Goal: Task Accomplishment & Management: Manage account settings

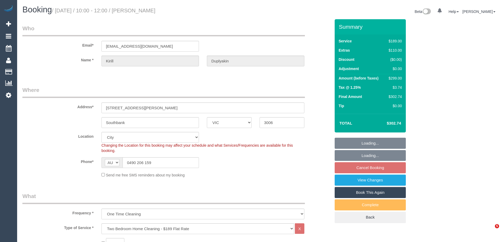
select select "VIC"
select select "number:28"
select select "number:14"
select select "number:20"
select select "number:25"
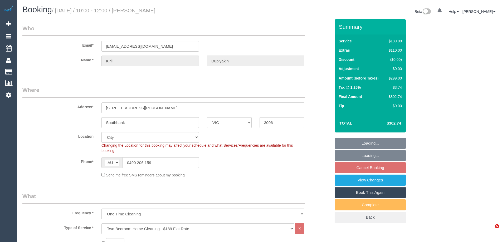
select select "number:13"
select select "object:771"
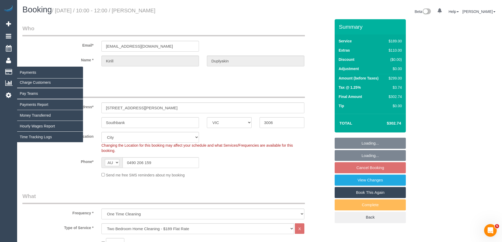
select select "spot3"
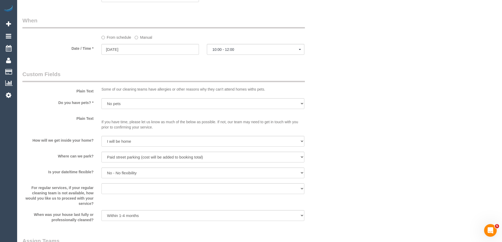
scroll to position [351, 0]
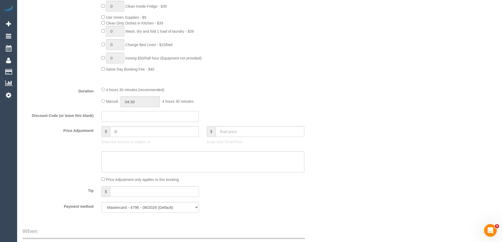
click at [110, 115] on input "text" at bounding box center [151, 116] width 98 height 11
click at [133, 137] on input "0" at bounding box center [154, 131] width 89 height 11
click at [133, 156] on textarea at bounding box center [203, 162] width 203 height 22
type input "35"
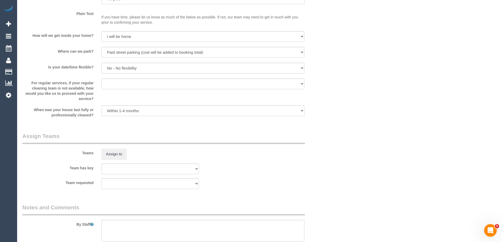
scroll to position [773, 0]
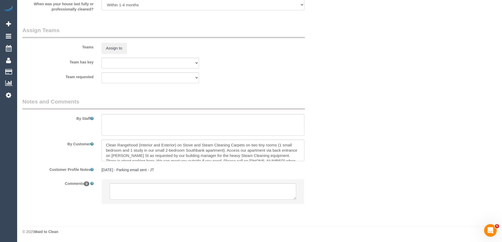
type textarea "$35 added for rangehood. via email VC"
click at [137, 120] on textarea at bounding box center [203, 125] width 203 height 22
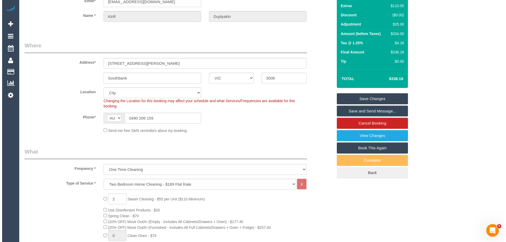
scroll to position [0, 0]
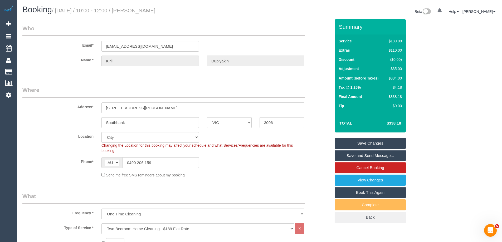
click at [384, 140] on link "Save Changes" at bounding box center [370, 143] width 71 height 11
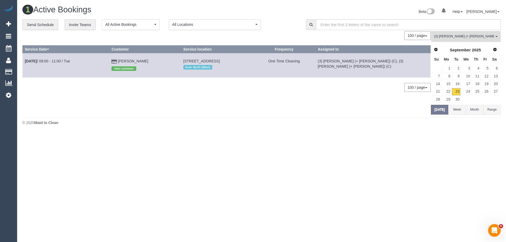
click at [470, 40] on button "(3) Dan (+ Anna) (C) All Teams" at bounding box center [466, 36] width 70 height 11
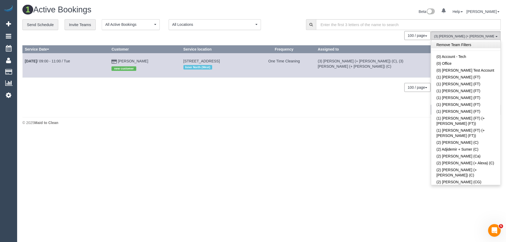
click at [464, 43] on link "Remove Team Filters" at bounding box center [465, 44] width 69 height 7
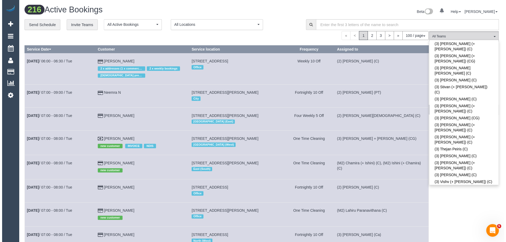
scroll to position [1536, 0]
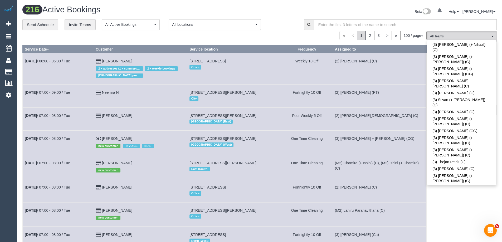
click at [279, 24] on div "**********" at bounding box center [159, 24] width 274 height 11
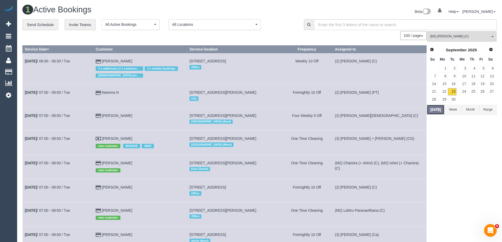
click at [438, 113] on button "Today" at bounding box center [435, 110] width 17 height 10
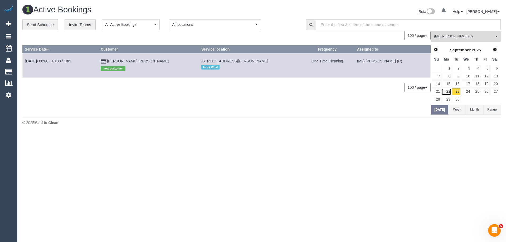
click at [443, 91] on link "22" at bounding box center [447, 91] width 10 height 7
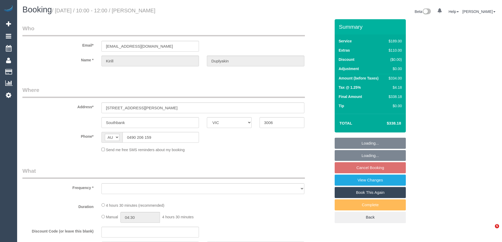
select select "VIC"
select select "object:522"
select select "string:stripe-pm_1RGZ9a2GScqysDRVAO1pQKqS"
select select "number:28"
select select "number:14"
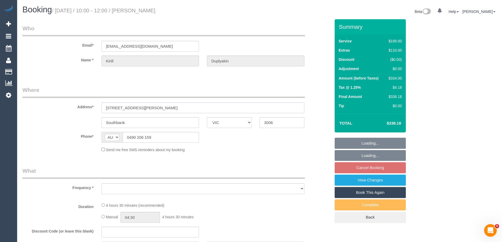
select select "number:20"
select select "number:25"
select select "number:13"
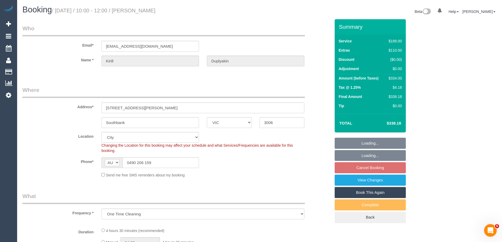
select select "object:771"
select select "spot3"
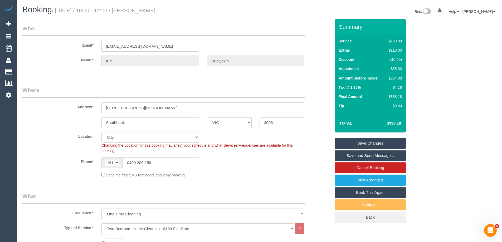
click at [373, 154] on link "Save and Send Message..." at bounding box center [370, 155] width 71 height 11
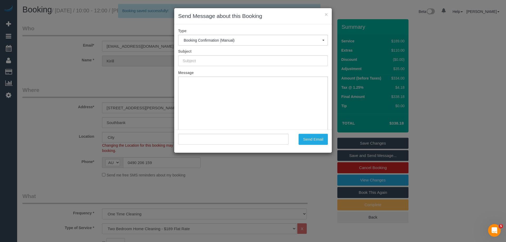
type input "Booking Confirmed"
type input ""Kirill Duplyakin" <auyeunf@gmail.com>"
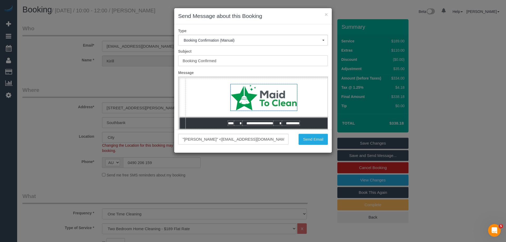
drag, startPoint x: 229, startPoint y: 60, endPoint x: 199, endPoint y: 60, distance: 30.3
click at [199, 60] on input "Booking Confirmed" at bounding box center [253, 60] width 150 height 11
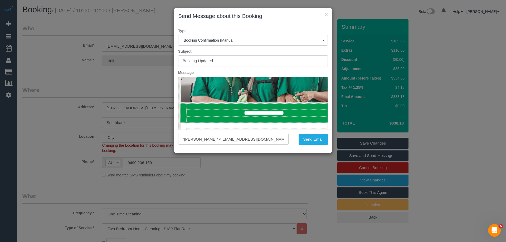
scroll to position [105, 0]
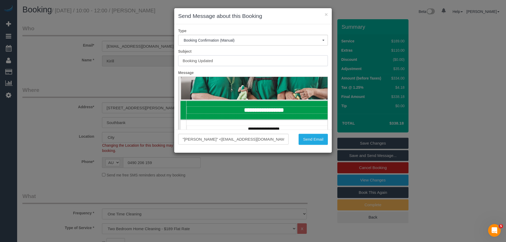
type input "Booking Updated"
click at [275, 110] on td "**********" at bounding box center [264, 110] width 154 height 7
click at [292, 109] on td "**********" at bounding box center [264, 110] width 154 height 7
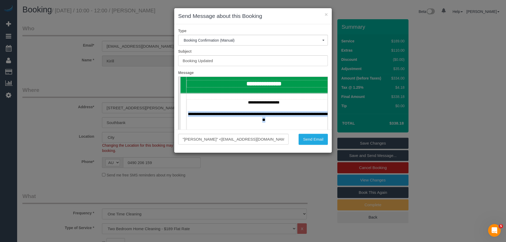
drag, startPoint x: 279, startPoint y: 120, endPoint x: 188, endPoint y: 113, distance: 92.0
click at [188, 113] on p "**********" at bounding box center [264, 111] width 154 height 23
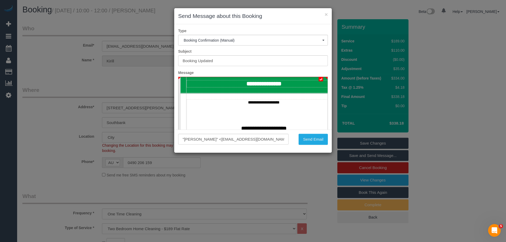
click at [265, 123] on p "**********" at bounding box center [264, 126] width 154 height 12
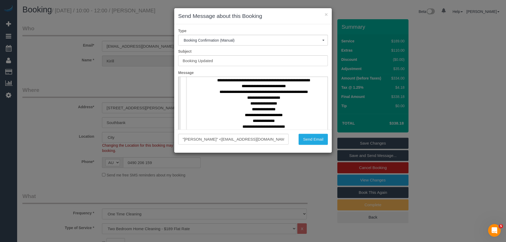
scroll to position [264, 0]
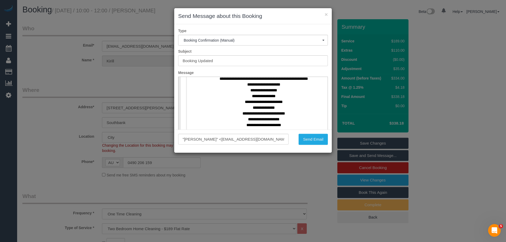
click at [290, 107] on p "**********" at bounding box center [264, 76] width 154 height 174
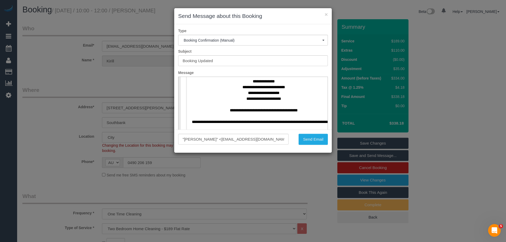
scroll to position [316, 0]
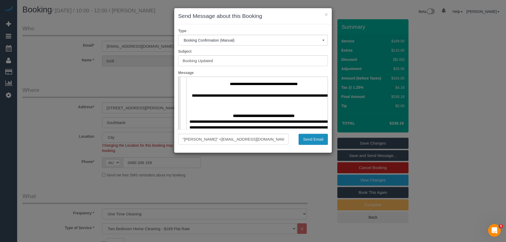
click at [316, 140] on button "Send Email" at bounding box center [313, 139] width 29 height 11
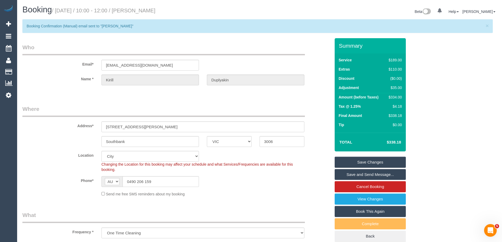
click at [375, 162] on link "Save Changes" at bounding box center [370, 162] width 71 height 11
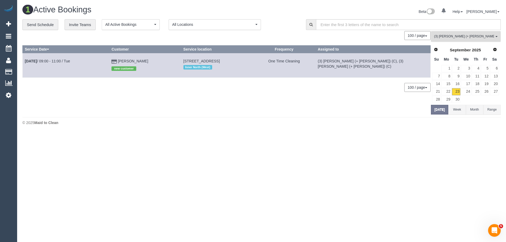
click at [471, 38] on span "(3) Dan (+ Anna) (C)" at bounding box center [464, 36] width 60 height 4
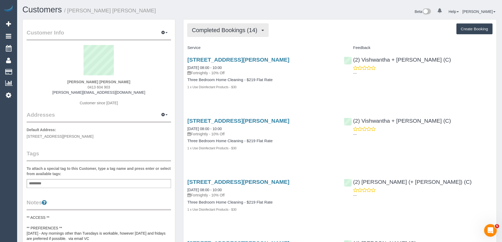
click at [237, 34] on button "Completed Bookings (14)" at bounding box center [228, 29] width 81 height 13
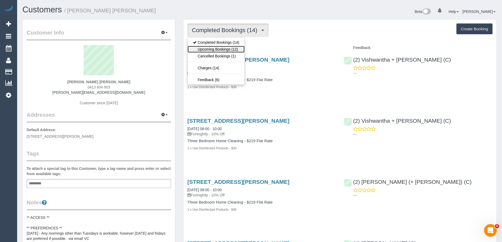
click at [234, 50] on link "Upcoming Bookings (12)" at bounding box center [216, 49] width 57 height 7
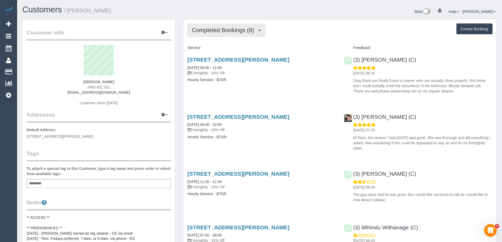
drag, startPoint x: 191, startPoint y: 33, endPoint x: 197, endPoint y: 39, distance: 8.6
click at [191, 33] on button "Completed Bookings (8)" at bounding box center [227, 29] width 78 height 13
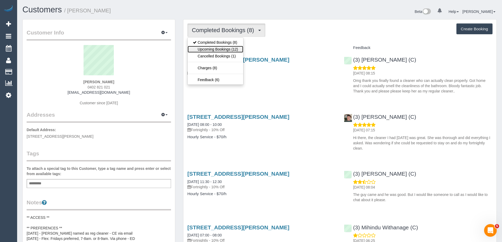
click at [203, 48] on link "Upcoming Bookings (12)" at bounding box center [216, 49] width 56 height 7
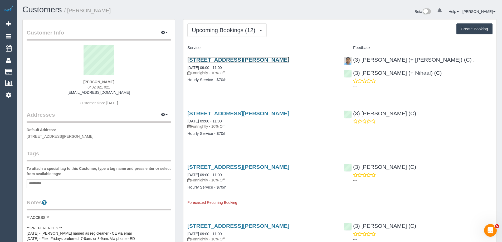
click at [246, 61] on link "[STREET_ADDRESS][PERSON_NAME]" at bounding box center [239, 60] width 102 height 6
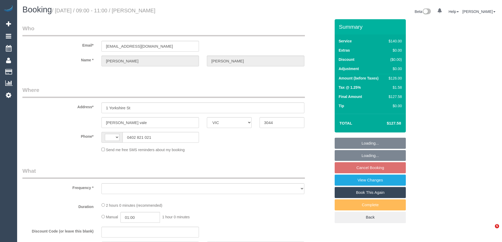
select select "VIC"
select select "string:AU"
select select "object:553"
select select "string:stripe-pm_1RNq8B2GScqysDRV02FKjjRH"
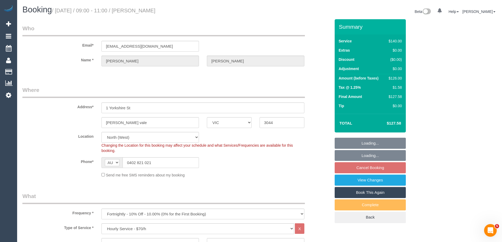
select select "number:27"
select select "number:14"
select select "number:19"
select select "number:22"
select select "number:35"
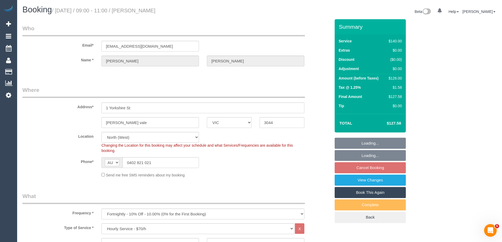
select select "number:11"
select select "object:1622"
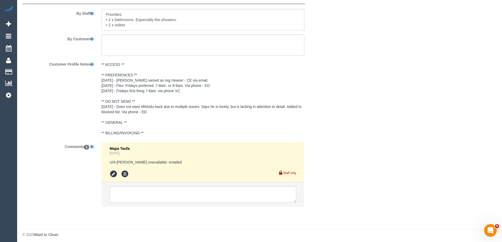
scroll to position [905, 0]
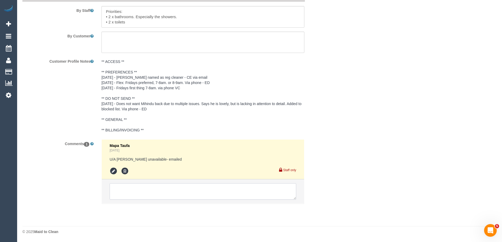
click at [158, 193] on textarea at bounding box center [203, 192] width 187 height 16
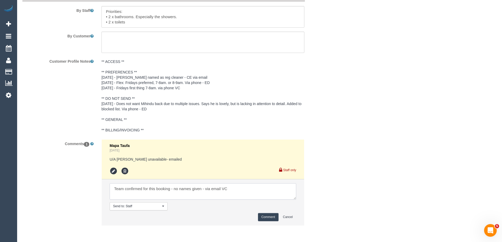
type textarea "Team confirmed for this booking - no names given - via email VC"
click at [270, 217] on button "Comment" at bounding box center [268, 217] width 21 height 8
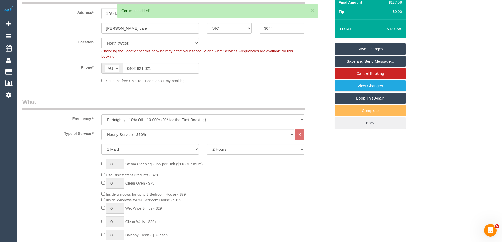
scroll to position [0, 0]
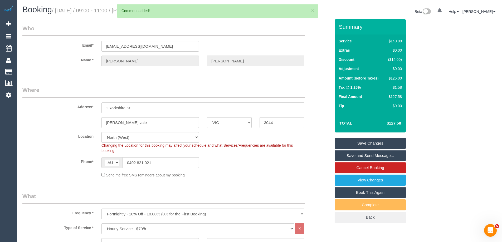
click at [364, 143] on link "Save Changes" at bounding box center [370, 143] width 71 height 11
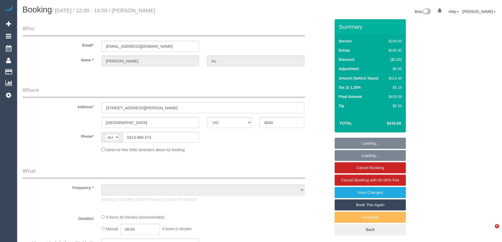
select select "VIC"
select select "string:stripe-pm_1S7lEz2GScqysDRVbos7a6rv"
select select "number:28"
select select "number:14"
select select "number:18"
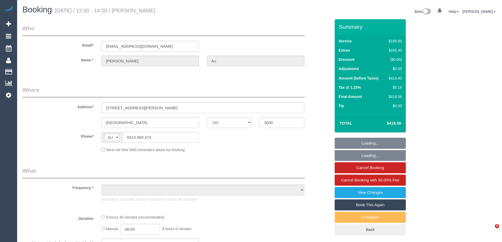
select select "number:25"
select select "number:26"
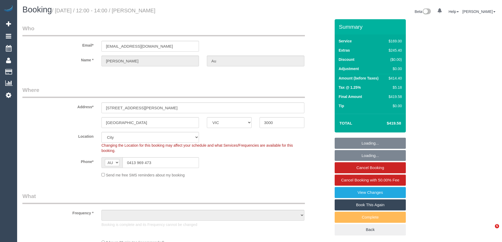
select select "object:1169"
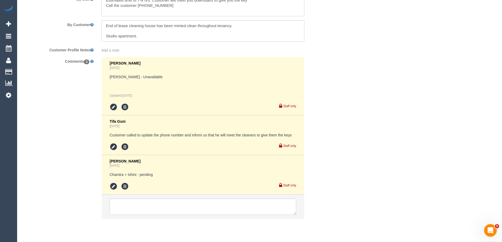
scroll to position [958, 0]
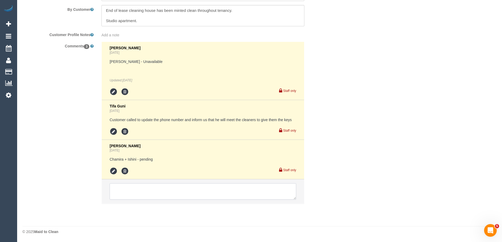
drag, startPoint x: 151, startPoint y: 190, endPoint x: 151, endPoint y: 187, distance: 3.2
click at [151, 190] on textarea at bounding box center [203, 192] width 187 height 16
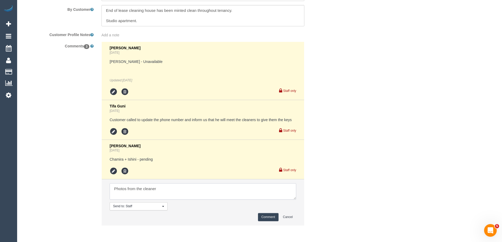
paste textarea "cnv_qgk9lu7"
type textarea "Photos from the cleaner cnv_qgk9lu7"
click at [275, 217] on button "Comment" at bounding box center [268, 217] width 21 height 8
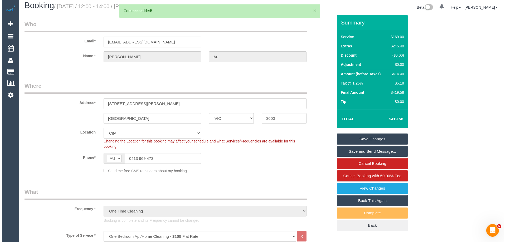
scroll to position [0, 0]
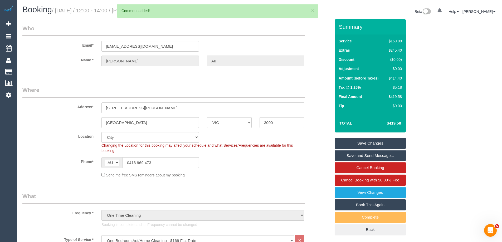
click at [377, 144] on link "Save Changes" at bounding box center [370, 143] width 71 height 11
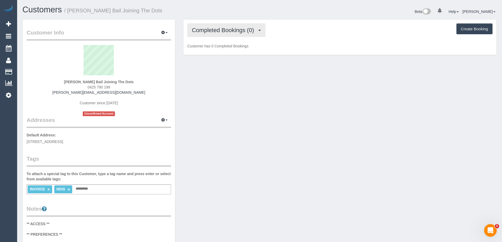
click at [241, 28] on span "Completed Bookings (0)" at bounding box center [224, 30] width 65 height 7
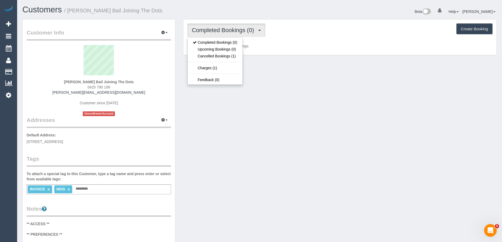
click at [280, 65] on div "Customer Info Edit Contact Info Send Message Email Preferences Special Sales Ta…" at bounding box center [259, 235] width 483 height 432
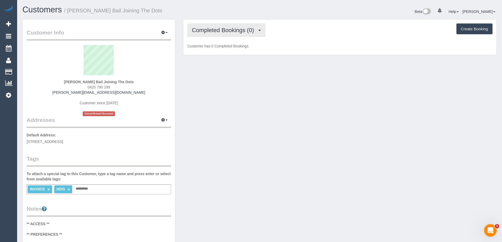
click at [250, 29] on span "Completed Bookings (0)" at bounding box center [224, 30] width 65 height 7
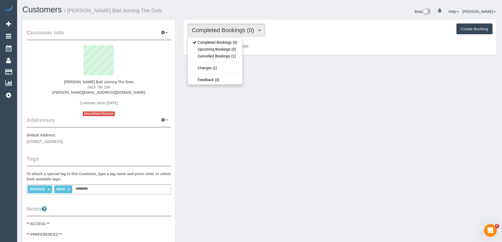
click at [280, 49] on div "Completed Bookings (0) Completed Bookings (0) Upcoming Bookings (0) Cancelled B…" at bounding box center [340, 38] width 313 height 36
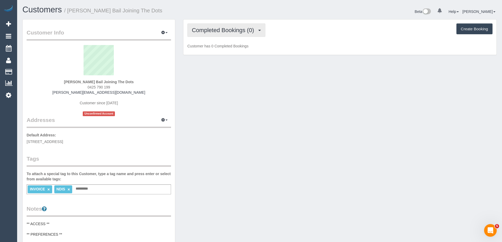
click at [208, 30] on span "Completed Bookings (0)" at bounding box center [224, 30] width 65 height 7
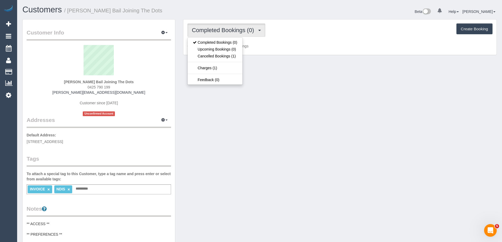
click at [278, 45] on p "Customer has 0 Completed Bookings" at bounding box center [340, 46] width 305 height 5
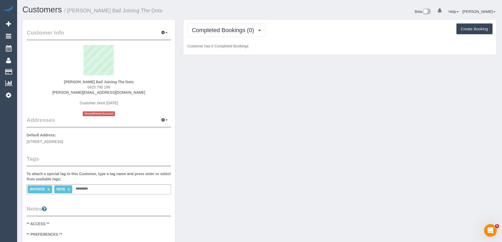
click at [470, 30] on button "Create Booking" at bounding box center [475, 28] width 36 height 11
select select "VIC"
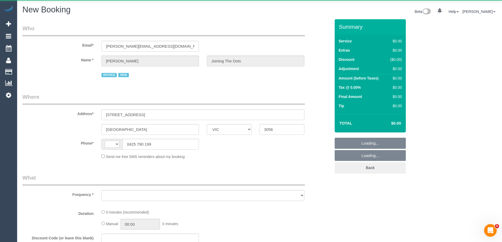
select select "string:AU"
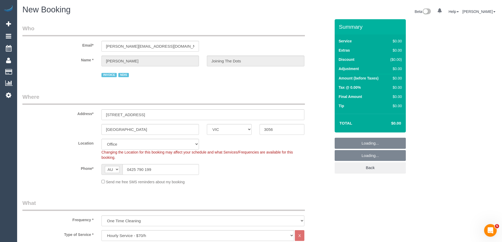
select select "object:2897"
select select "88"
select select "object:2902"
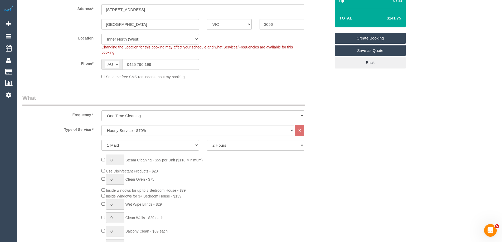
scroll to position [105, 0]
click at [155, 132] on select "Hourly Service - $70/h Hourly Service - $65/h Hourly Service - $60/h Hourly Ser…" at bounding box center [198, 130] width 193 height 11
select select "275"
click at [102, 125] on select "Hourly Service - $70/h Hourly Service - $65/h Hourly Service - $60/h Hourly Ser…" at bounding box center [198, 130] width 193 height 11
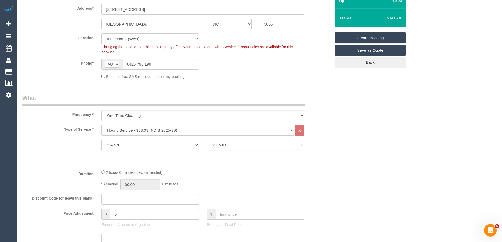
click at [237, 146] on select "2 Hours 2.5 Hours 3 Hours 3.5 Hours 4 Hours 4.5 Hours 5 Hours 5.5 Hours 6 Hours…" at bounding box center [256, 145] width 98 height 11
select select "150"
click at [207, 140] on select "2 Hours 2.5 Hours 3 Hours 3.5 Hours 4 Hours 4.5 Hours 5 Hours 5.5 Hours 6 Hours…" at bounding box center [256, 145] width 98 height 11
click at [252, 156] on div "Type of Service * Hourly Service - $70/h Hourly Service - $65/h Hourly Service …" at bounding box center [176, 145] width 309 height 40
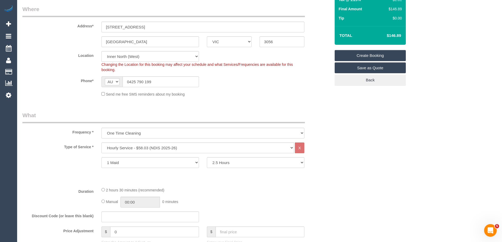
scroll to position [79, 0]
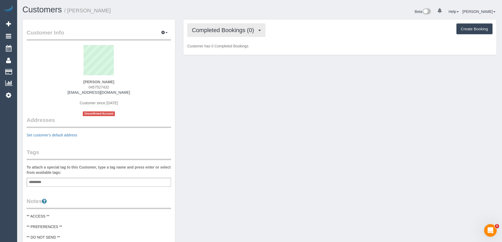
click at [239, 32] on span "Completed Bookings (0)" at bounding box center [224, 30] width 65 height 7
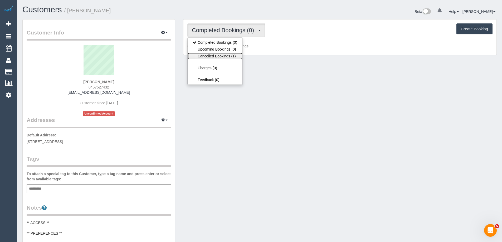
click at [234, 56] on link "Cancelled Bookings (1)" at bounding box center [215, 56] width 55 height 7
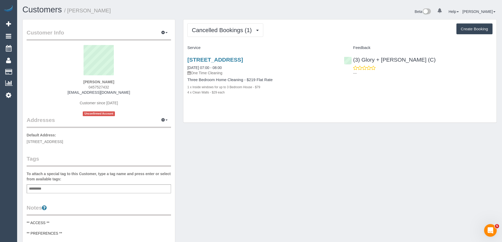
drag, startPoint x: 118, startPoint y: 82, endPoint x: 71, endPoint y: 82, distance: 46.9
click at [71, 82] on div "Anissy Wassef 0457527432 akaram90@icloud.com Customer since 2025 Unconfirmed Ac…" at bounding box center [99, 80] width 145 height 71
copy strong "Anissy Wassef"
click at [222, 31] on span "Cancelled Bookings (1)" at bounding box center [223, 30] width 63 height 7
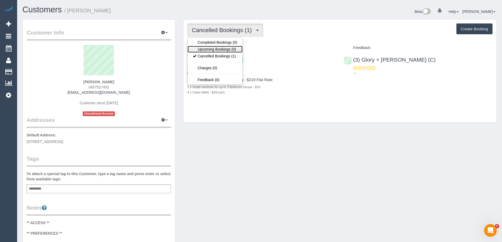
click at [227, 50] on link "Upcoming Bookings (0)" at bounding box center [215, 49] width 55 height 7
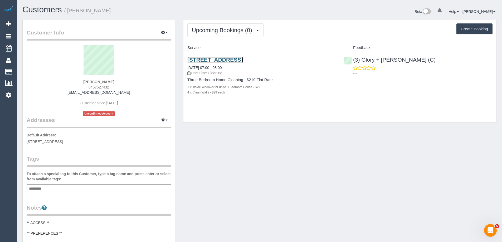
click at [235, 58] on link "6 Gretel Place, Berwick, VIC 3806" at bounding box center [216, 60] width 56 height 6
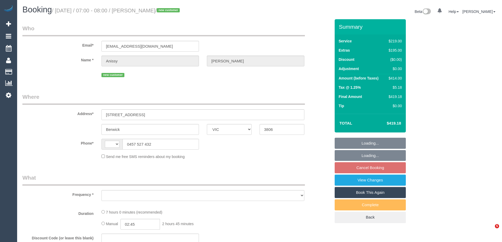
select select "VIC"
select select "string:AU"
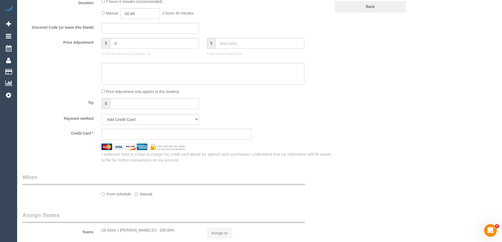
select select "object:558"
select select "string:stripe-pm_1S9ZvC2GScqysDRVmxksfFhw"
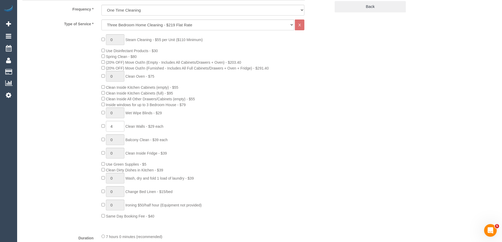
scroll to position [446, 0]
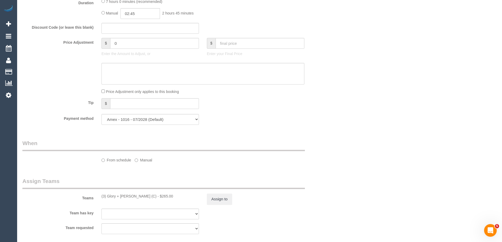
select select "object:1105"
select select "number:28"
select select "number:15"
select select "number:18"
select select "number:25"
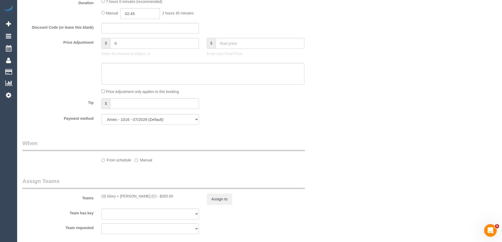
select select "number:33"
select select "number:11"
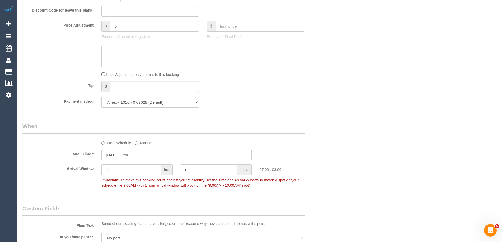
scroll to position [473, 0]
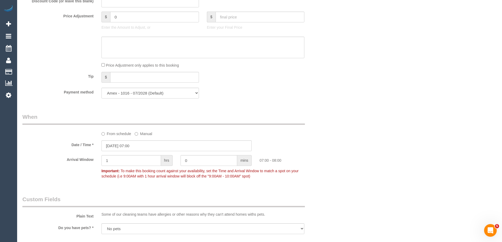
click at [121, 136] on label "From schedule" at bounding box center [117, 132] width 30 height 7
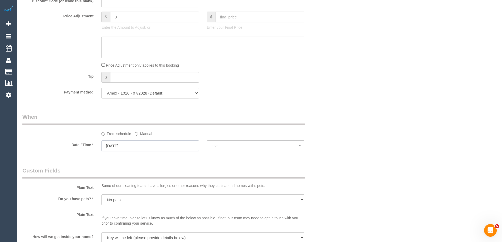
click at [136, 144] on input "[DATE]" at bounding box center [151, 146] width 98 height 11
select select "spot21"
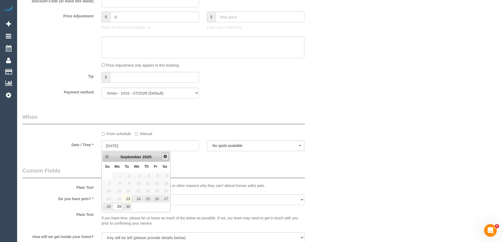
click at [166, 153] on link "Next" at bounding box center [165, 156] width 7 height 7
click at [119, 184] on link "6" at bounding box center [117, 183] width 10 height 7
type input "[DATE]"
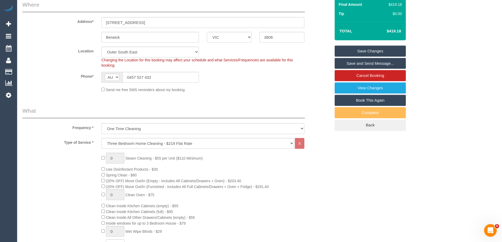
scroll to position [0, 0]
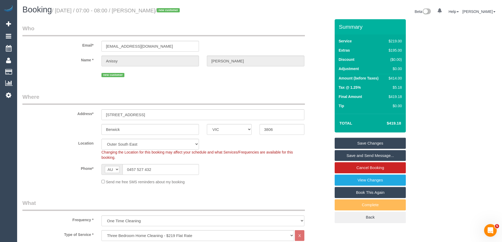
select select "spot41"
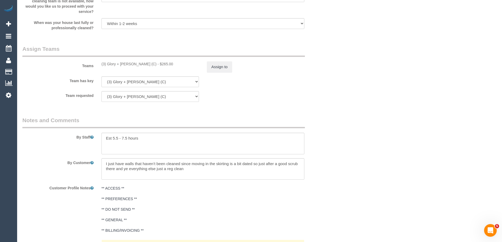
scroll to position [765, 0]
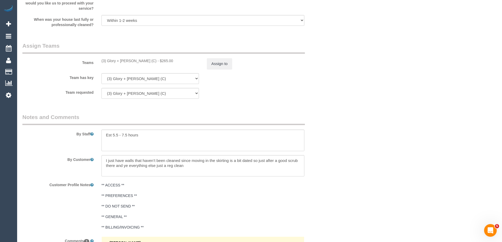
drag, startPoint x: 136, startPoint y: 60, endPoint x: 95, endPoint y: 60, distance: 40.1
click at [95, 60] on div "Teams (3) Glory + [PERSON_NAME] (C) - $265.00 Assign to" at bounding box center [176, 55] width 316 height 27
copy div "(3) Glory + Mary (C)"
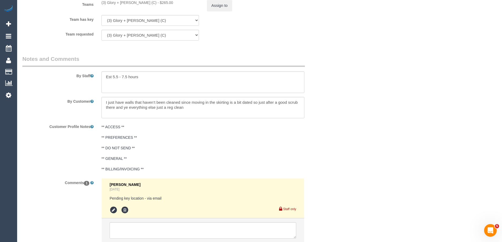
scroll to position [862, 0]
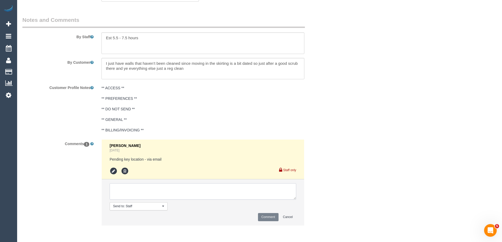
drag, startPoint x: 148, startPoint y: 191, endPoint x: 152, endPoint y: 190, distance: 4.3
click at [148, 191] on textarea at bounding box center [203, 192] width 187 height 16
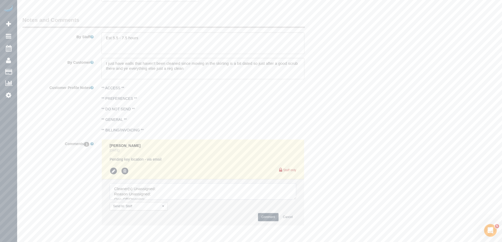
click at [161, 189] on textarea at bounding box center [203, 192] width 187 height 16
paste textarea "(3) Glory + Mary (C)"
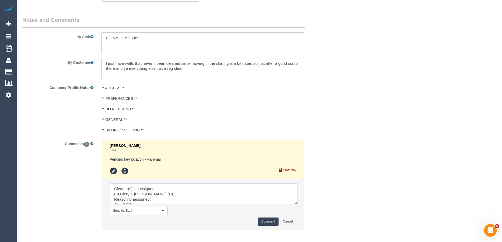
drag, startPoint x: 294, startPoint y: 197, endPoint x: 326, endPoint y: 253, distance: 64.2
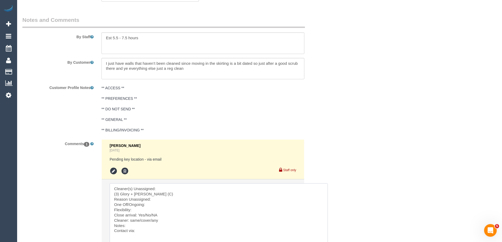
click at [113, 195] on textarea at bounding box center [219, 220] width 218 height 72
click at [161, 194] on textarea at bounding box center [219, 220] width 218 height 72
click at [158, 200] on textarea at bounding box center [219, 220] width 218 height 72
click at [160, 203] on textarea at bounding box center [219, 220] width 218 height 72
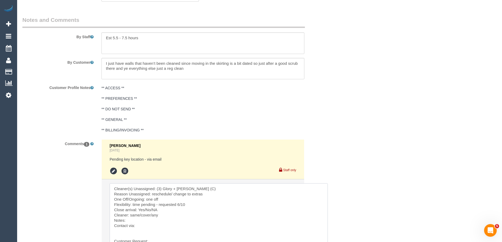
drag, startPoint x: 165, startPoint y: 211, endPoint x: 144, endPoint y: 209, distance: 20.4
click at [144, 209] on textarea at bounding box center [219, 220] width 218 height 72
drag, startPoint x: 151, startPoint y: 216, endPoint x: 130, endPoint y: 215, distance: 20.9
click at [130, 215] on textarea at bounding box center [219, 220] width 218 height 72
click at [146, 227] on textarea at bounding box center [219, 220] width 218 height 72
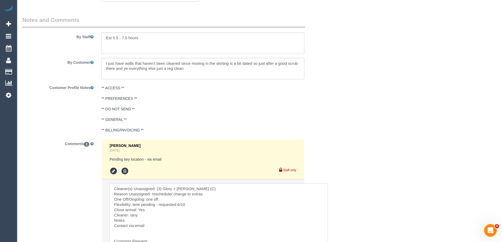
click at [193, 221] on textarea at bounding box center [219, 220] width 218 height 72
paste textarea "cnv_qgkgikv"
click at [132, 215] on textarea at bounding box center [219, 220] width 218 height 72
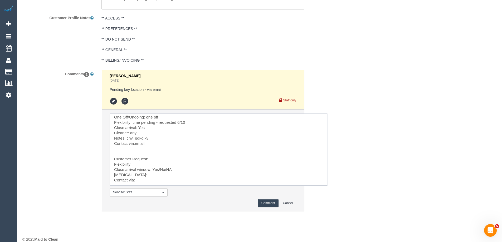
drag, startPoint x: 133, startPoint y: 208, endPoint x: 270, endPoint y: 253, distance: 143.9
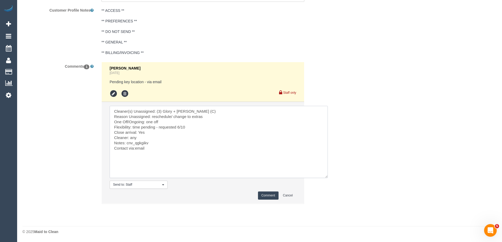
scroll to position [0, 0]
type textarea "Cleaner(s) Unassigned: (3) Glory + Mary (C) Reason Unassigned: reschedule/ chan…"
click at [274, 194] on button "Comment" at bounding box center [268, 196] width 21 height 8
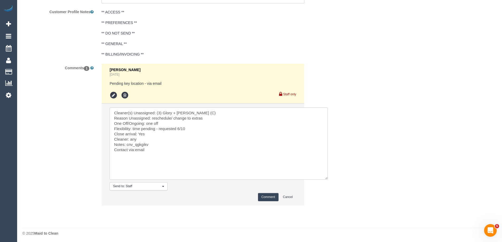
scroll to position [729, 0]
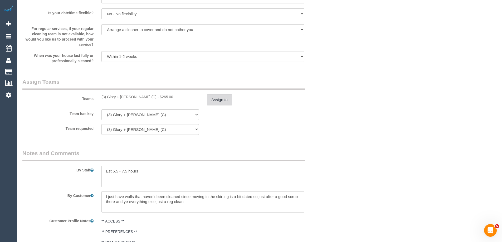
click at [223, 105] on button "Assign to" at bounding box center [219, 99] width 25 height 11
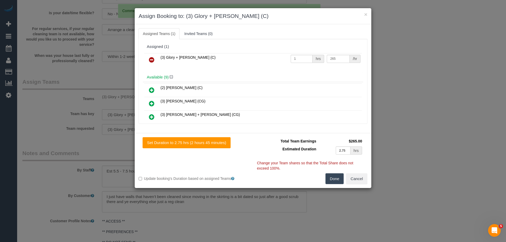
click at [152, 61] on icon at bounding box center [152, 60] width 6 height 6
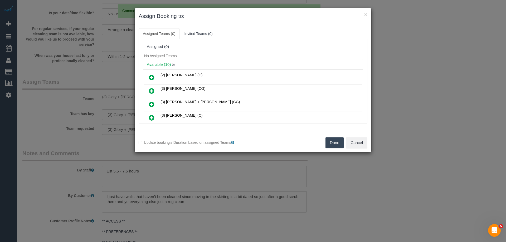
click at [336, 141] on button "Done" at bounding box center [335, 142] width 18 height 11
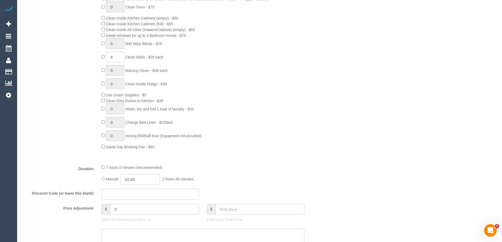
scroll to position [228, 0]
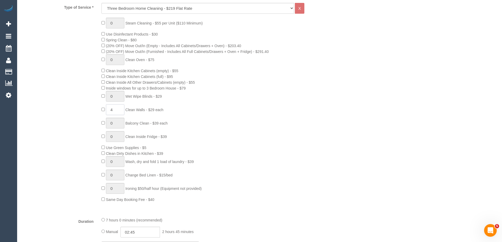
click at [118, 110] on input "4" at bounding box center [115, 109] width 18 height 11
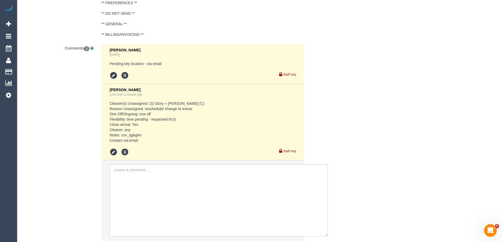
scroll to position [992, 0]
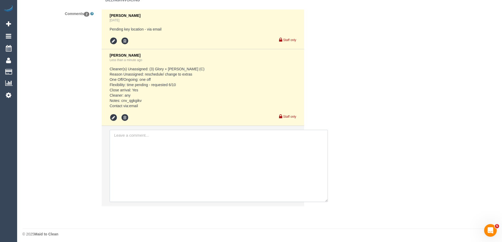
click at [156, 168] on textarea at bounding box center [219, 166] width 218 height 72
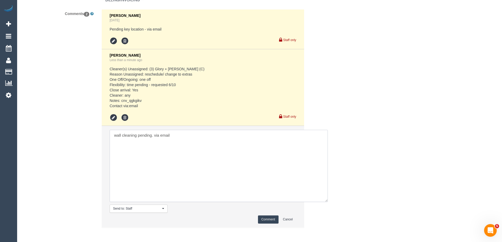
type textarea "wall cleaning pending. via email"
click at [271, 221] on button "Comment" at bounding box center [268, 220] width 21 height 8
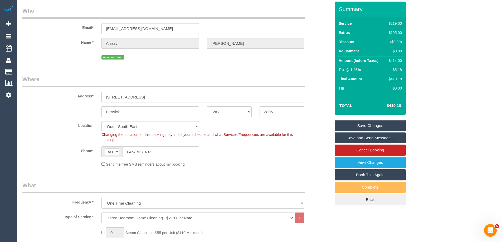
scroll to position [0, 0]
